Goal: Find specific page/section: Find specific page/section

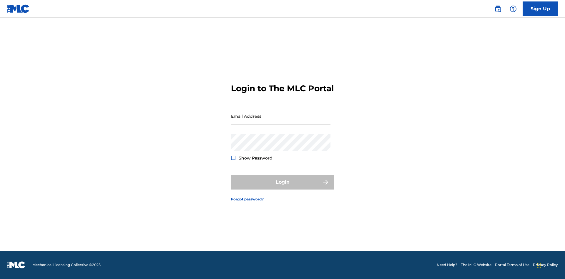
scroll to position [8, 0]
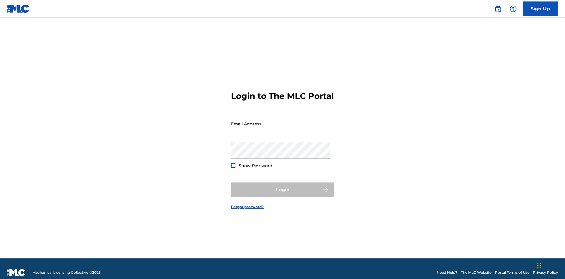
click at [281, 121] on input "Email Address" at bounding box center [280, 123] width 99 height 17
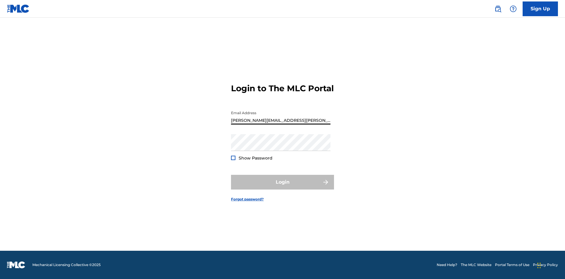
type input "[PERSON_NAME][EMAIL_ADDRESS][PERSON_NAME][DOMAIN_NAME]"
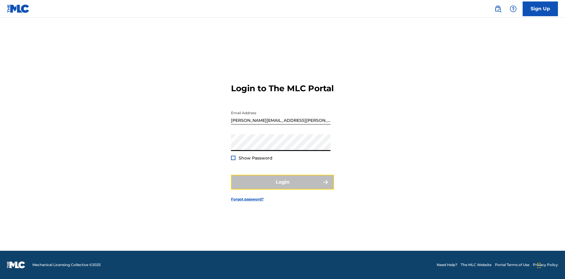
click at [282, 187] on button "Login" at bounding box center [282, 182] width 103 height 15
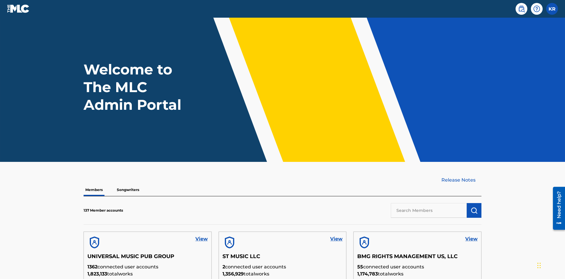
click at [428, 203] on input "text" at bounding box center [429, 210] width 76 height 15
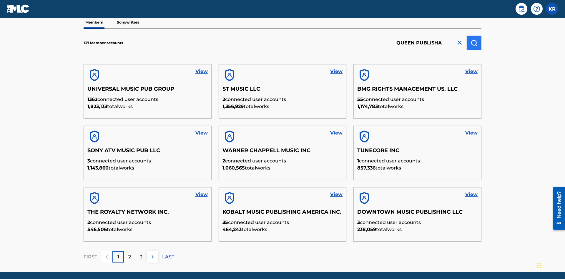
type input "QUEEN PUBLISHA"
click at [474, 39] on img "submit" at bounding box center [473, 42] width 7 height 7
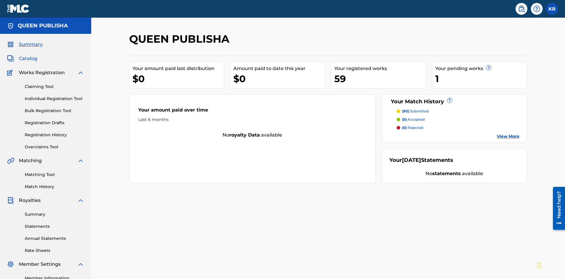
click at [28, 55] on span "Catalog" at bounding box center [28, 58] width 19 height 7
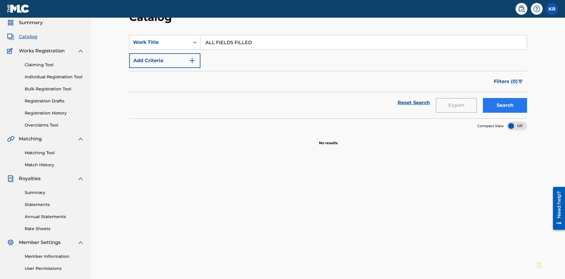
type input "ALL FIELDS FILLED"
click at [505, 98] on button "Search" at bounding box center [505, 105] width 44 height 15
